Goal: Task Accomplishment & Management: Manage account settings

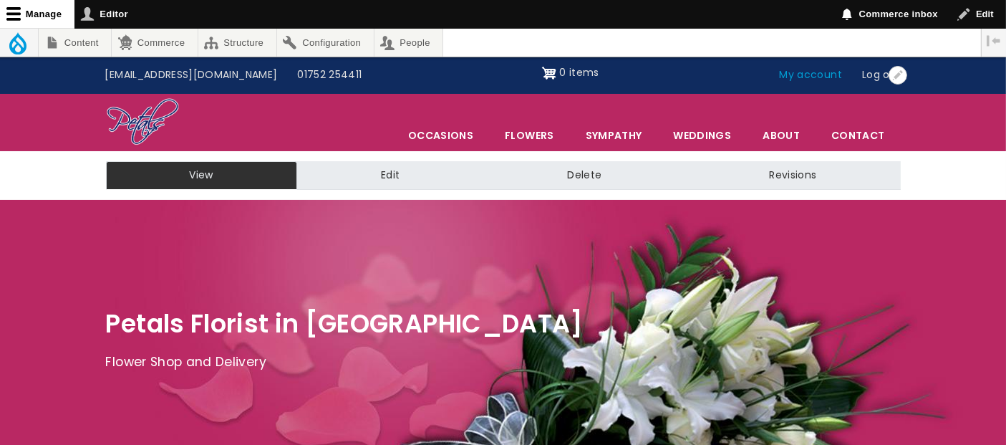
click at [812, 77] on link "My account" at bounding box center [811, 75] width 83 height 27
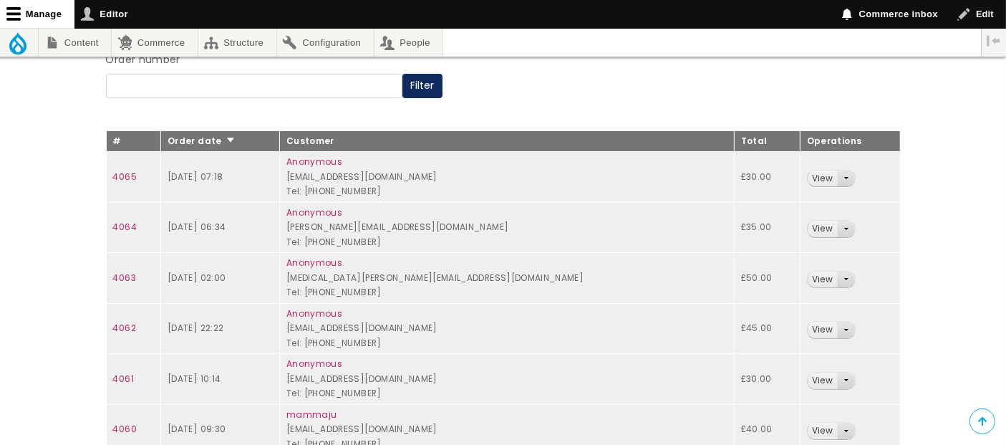
scroll to position [239, 0]
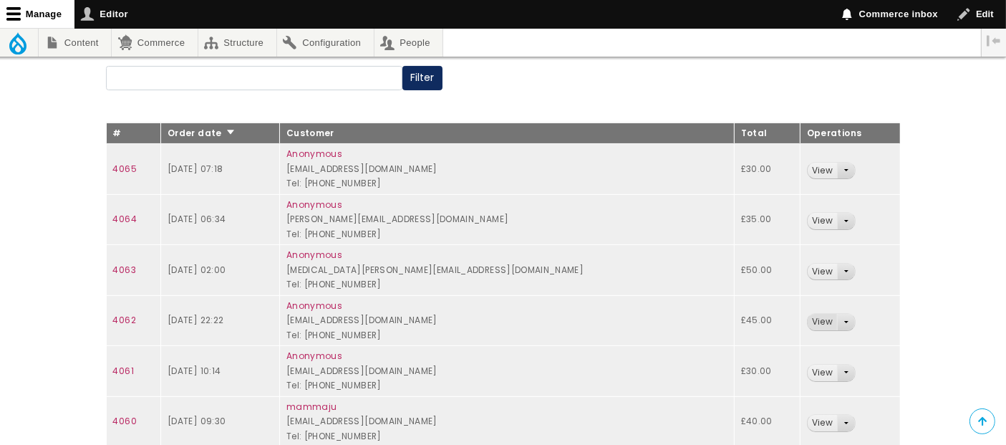
click at [808, 316] on link "View" at bounding box center [822, 322] width 29 height 16
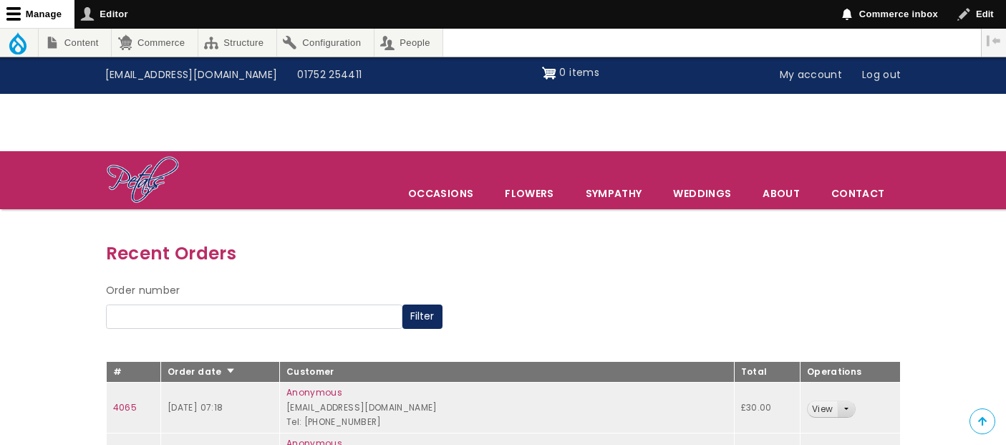
scroll to position [239, 0]
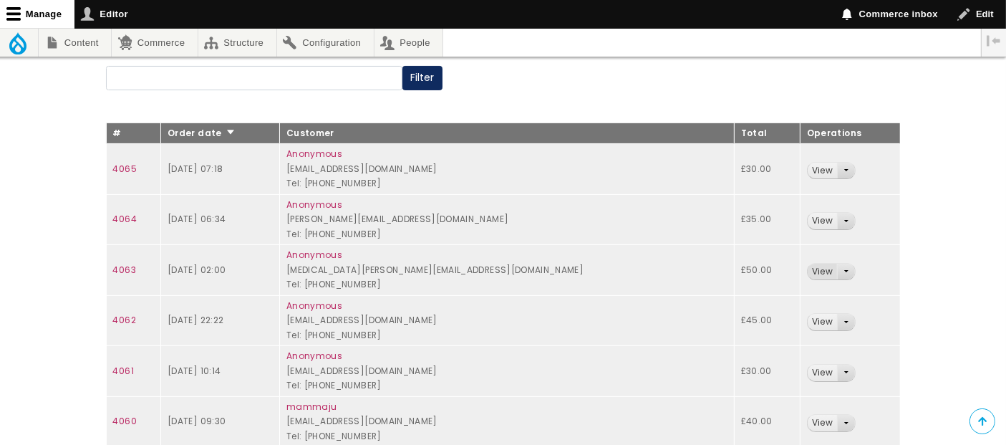
click at [808, 271] on link "View" at bounding box center [822, 272] width 29 height 16
click at [808, 218] on link "View" at bounding box center [822, 221] width 29 height 16
click at [808, 170] on link "View" at bounding box center [822, 171] width 29 height 16
click at [808, 221] on link "View" at bounding box center [822, 221] width 29 height 16
click at [808, 169] on link "View" at bounding box center [822, 171] width 29 height 16
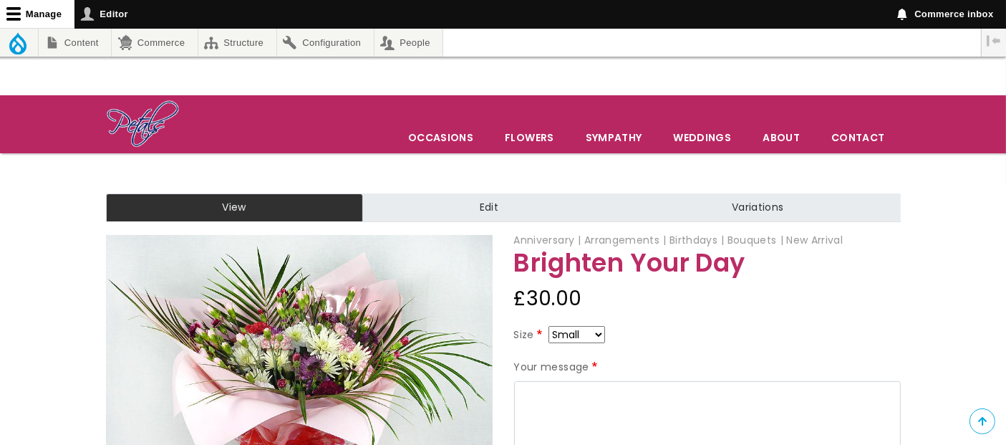
scroll to position [159, 0]
